Goal: Find specific page/section: Find specific page/section

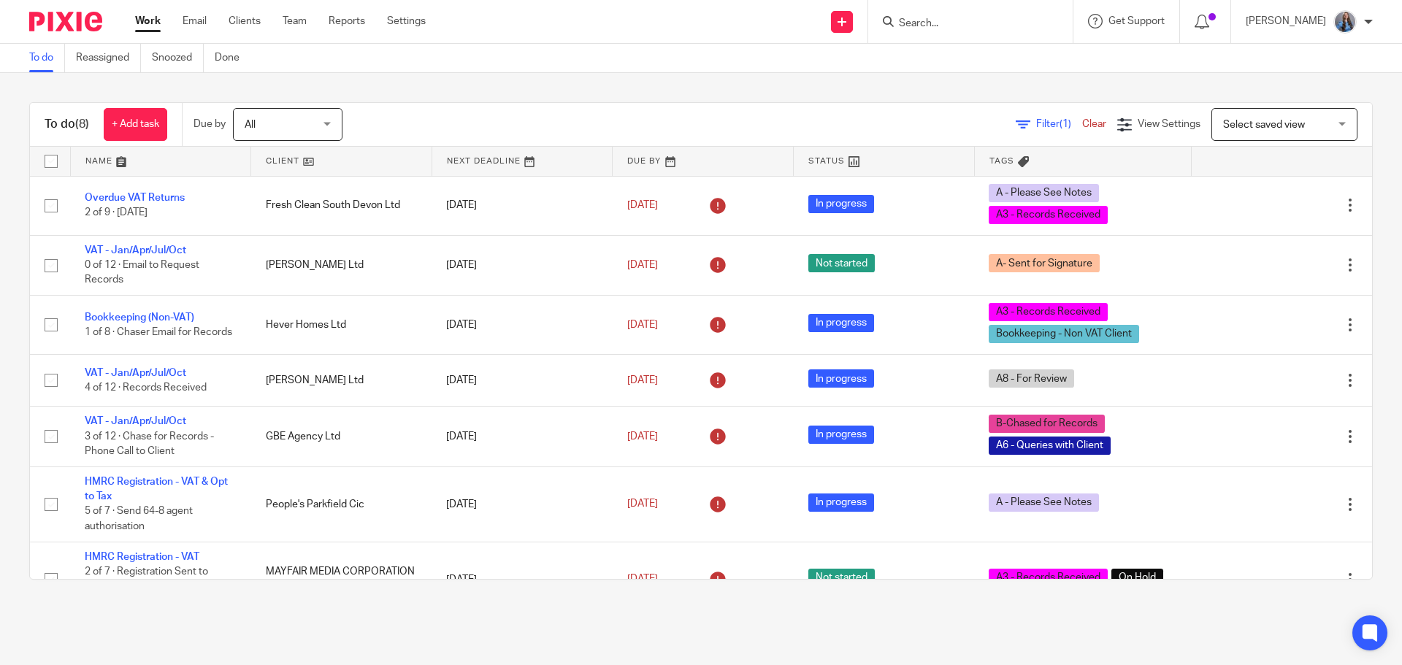
click at [969, 23] on input "Search" at bounding box center [963, 24] width 131 height 13
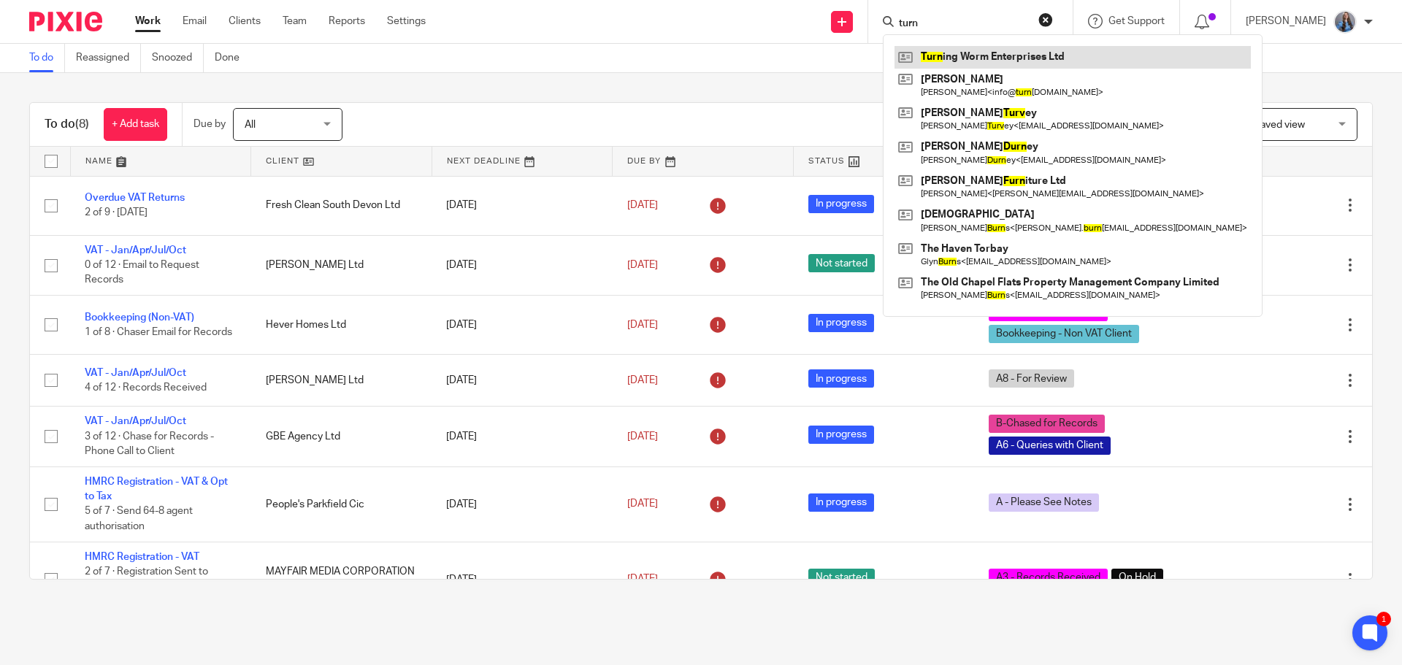
type input "turn"
click at [947, 59] on link at bounding box center [1073, 57] width 356 height 22
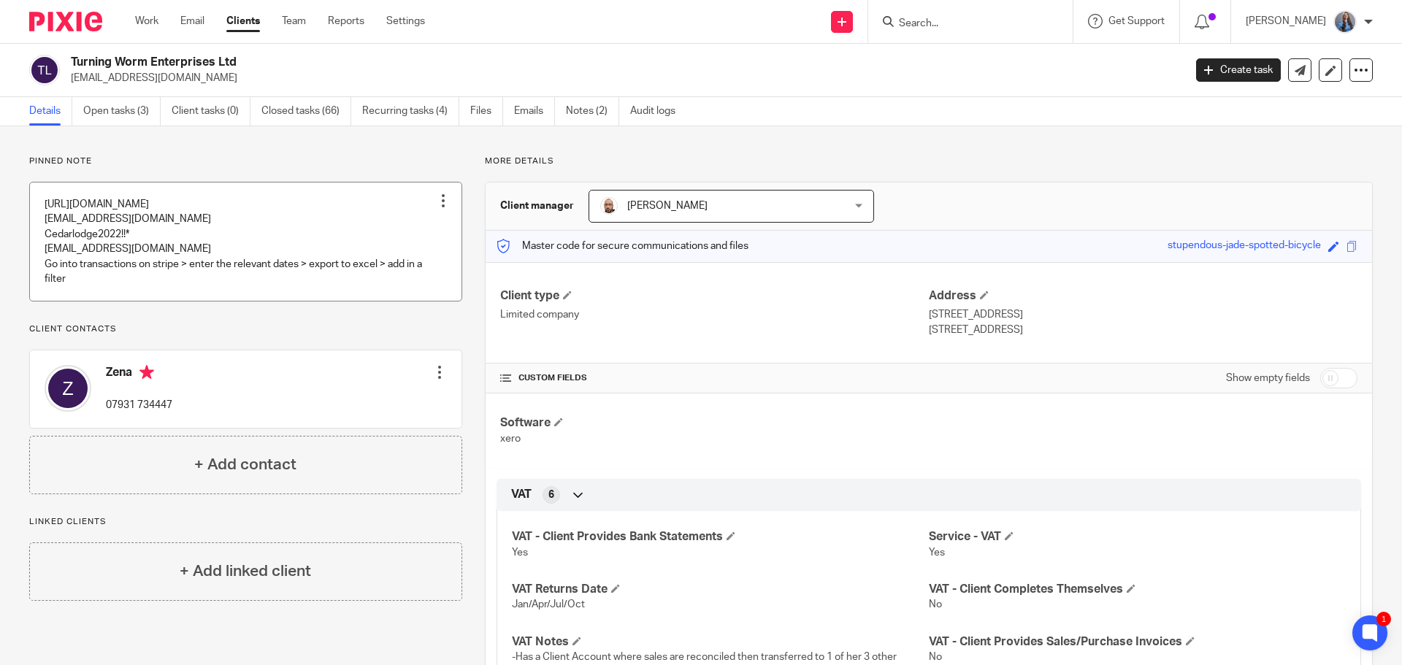
click at [205, 232] on link at bounding box center [246, 242] width 432 height 118
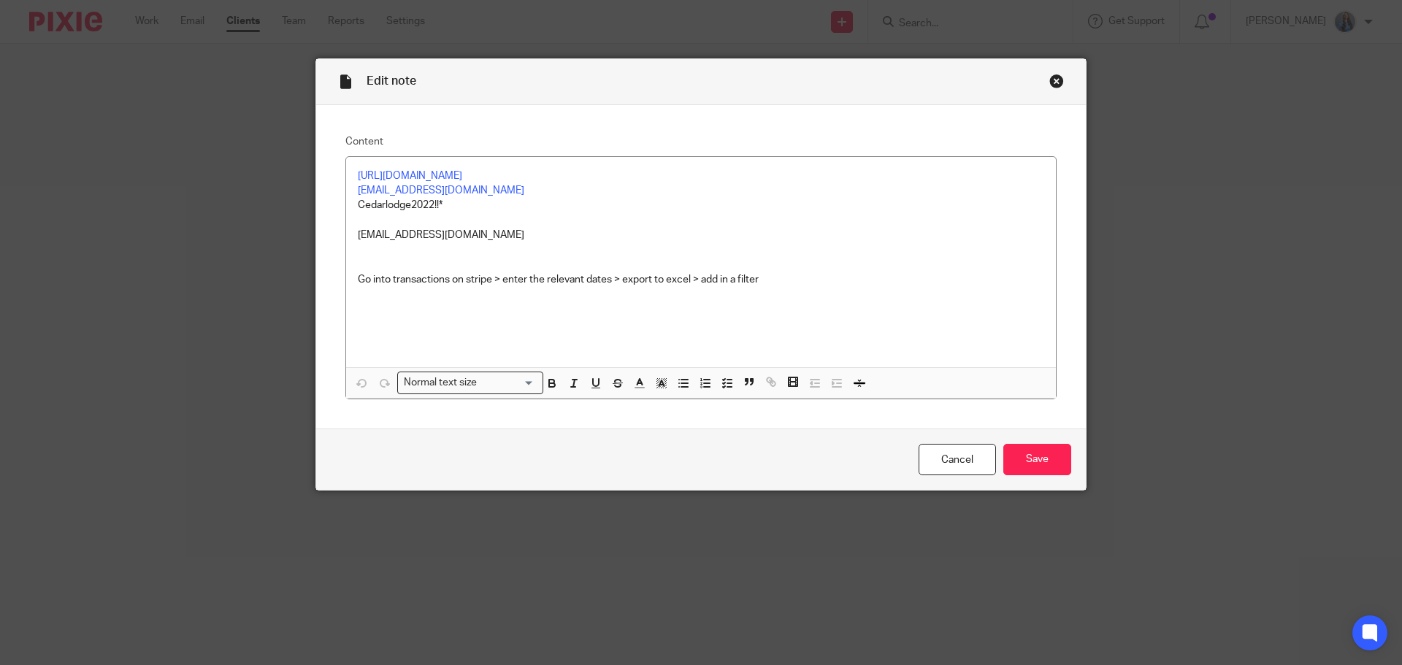
click at [1050, 82] on div "Close this dialog window" at bounding box center [1057, 81] width 15 height 15
